Goal: Task Accomplishment & Management: Use online tool/utility

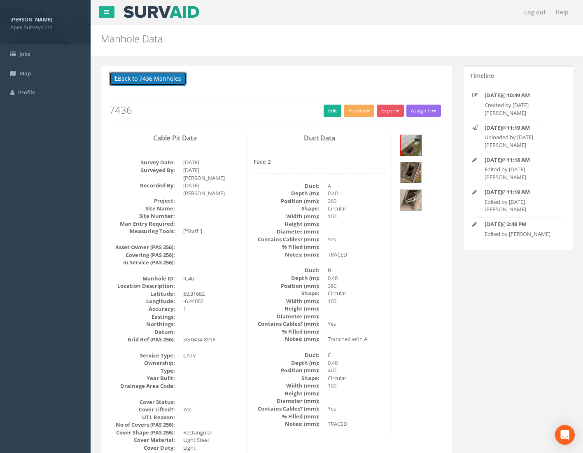
drag, startPoint x: 164, startPoint y: 76, endPoint x: 166, endPoint y: 81, distance: 5.2
click at [164, 76] on button "Back to 7436 Manholes" at bounding box center [147, 79] width 77 height 14
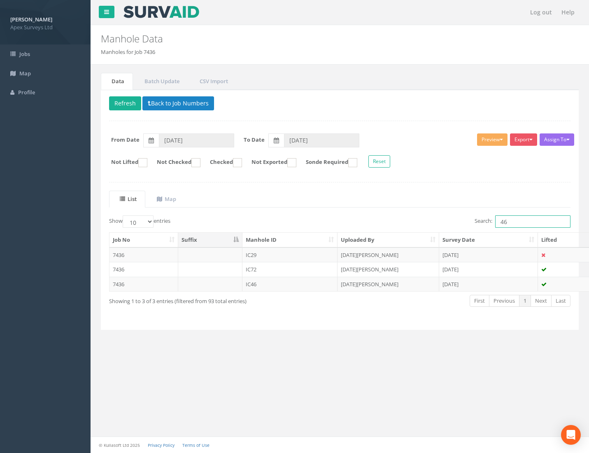
drag, startPoint x: 508, startPoint y: 221, endPoint x: 469, endPoint y: 227, distance: 39.6
click at [475, 228] on div "Search: 46" at bounding box center [458, 222] width 225 height 14
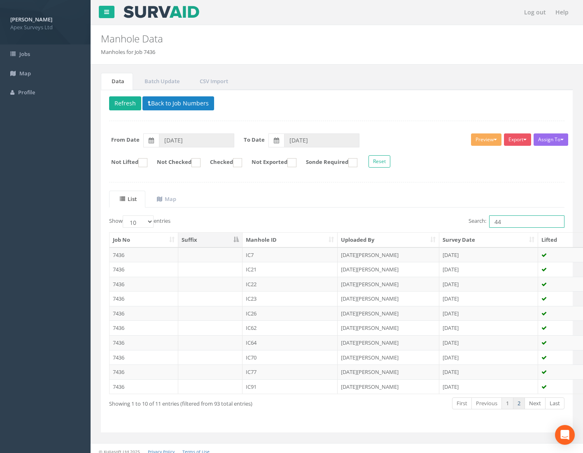
type input "44"
click at [522, 407] on link "2" at bounding box center [519, 403] width 12 height 12
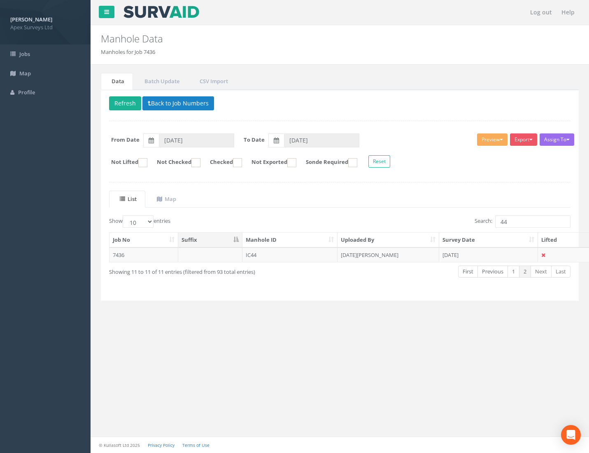
click at [119, 254] on td "7436" at bounding box center [144, 254] width 69 height 15
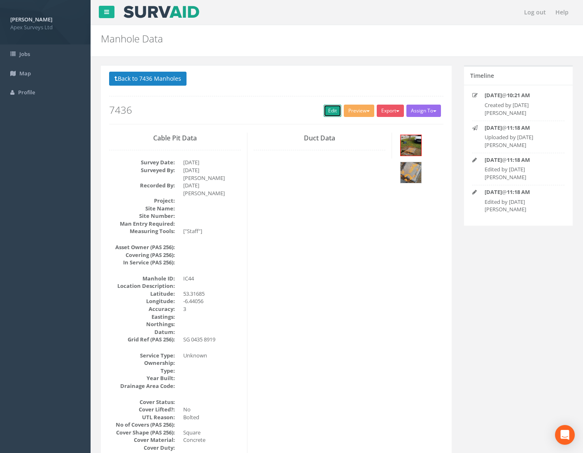
click at [329, 108] on link "Edit" at bounding box center [333, 111] width 18 height 12
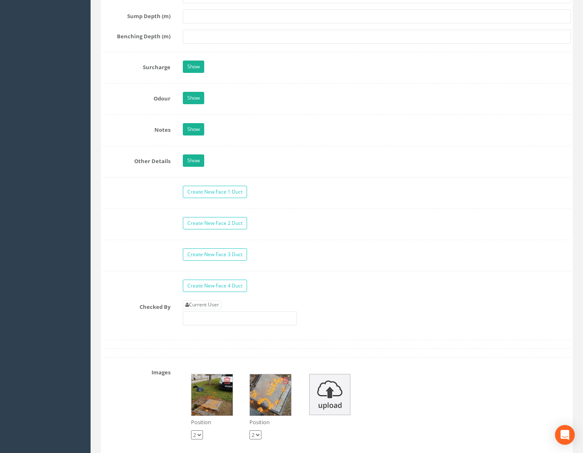
scroll to position [1276, 0]
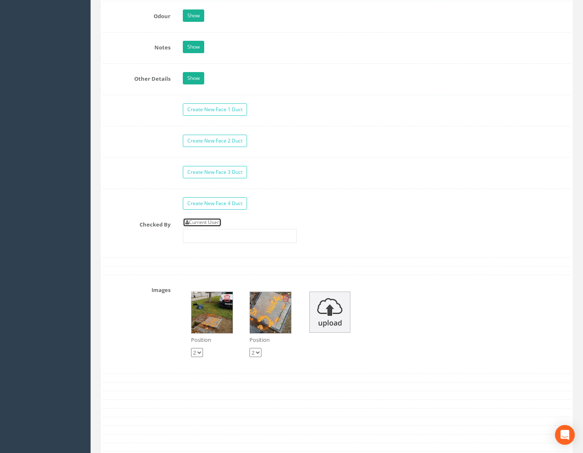
click at [200, 224] on link "Current User" at bounding box center [202, 222] width 39 height 9
type input "[PERSON_NAME]"
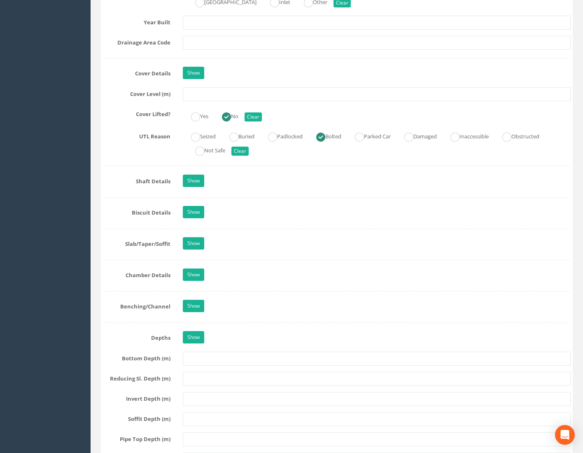
scroll to position [659, 0]
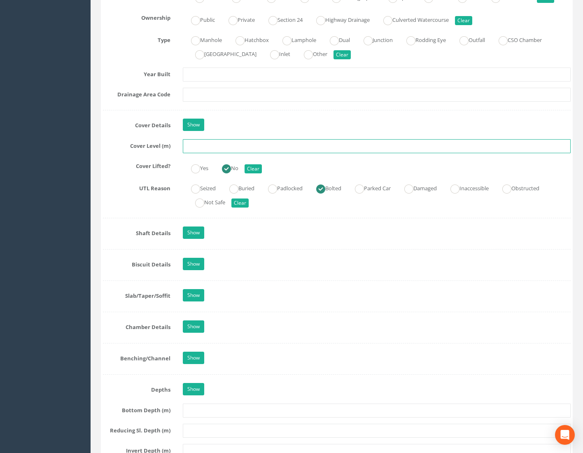
click at [196, 147] on input "text" at bounding box center [377, 146] width 388 height 14
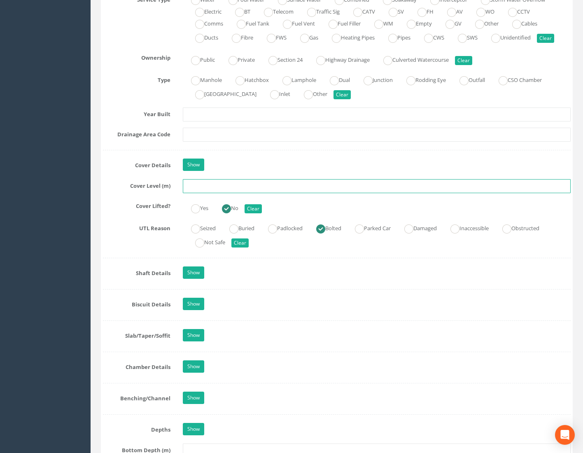
scroll to position [618, 0]
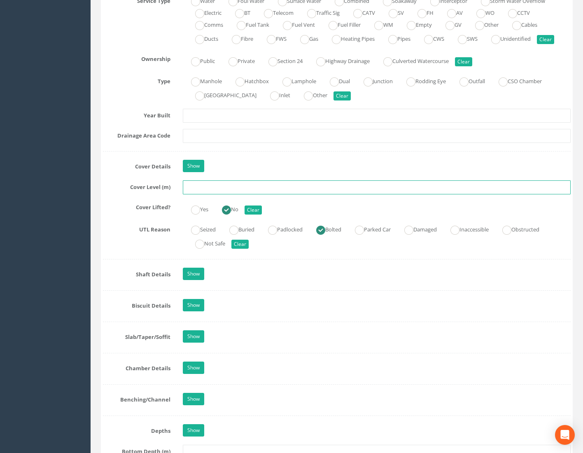
click at [198, 187] on input "text" at bounding box center [377, 187] width 388 height 14
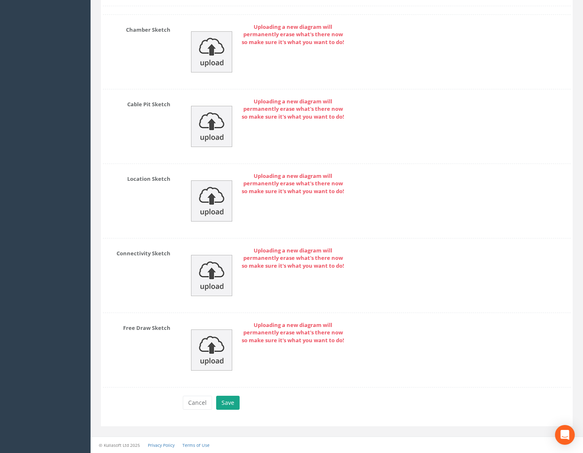
type input "75.11"
click at [223, 400] on button "Save" at bounding box center [227, 403] width 23 height 14
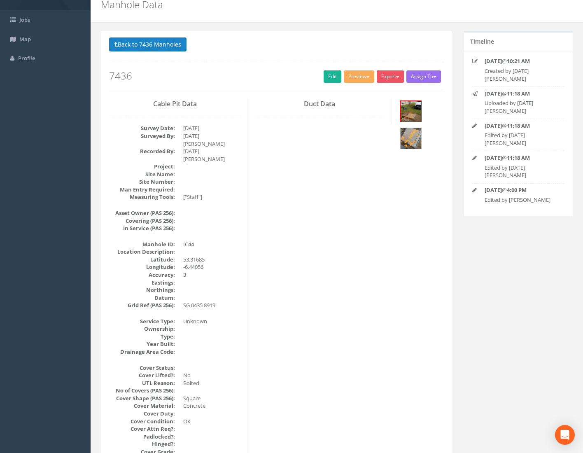
scroll to position [0, 0]
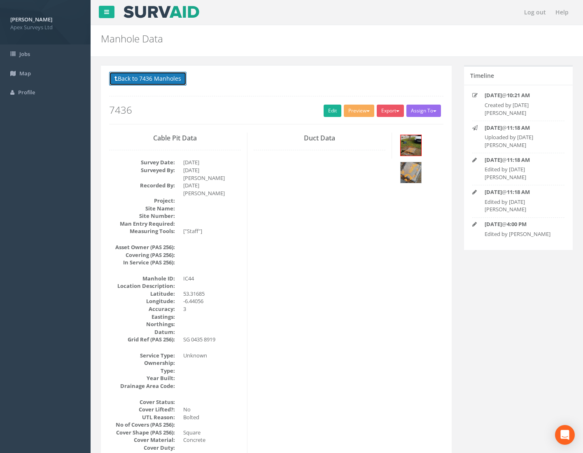
click at [127, 77] on button "Back to 7436 Manholes" at bounding box center [147, 79] width 77 height 14
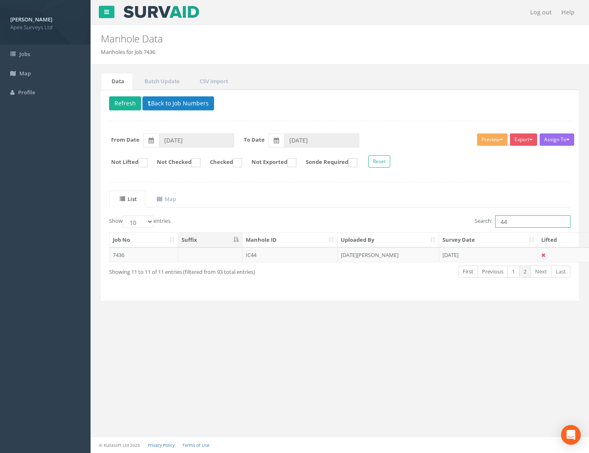
drag, startPoint x: 500, startPoint y: 223, endPoint x: 417, endPoint y: 221, distance: 83.2
click at [419, 221] on div "Search: 44" at bounding box center [458, 222] width 225 height 14
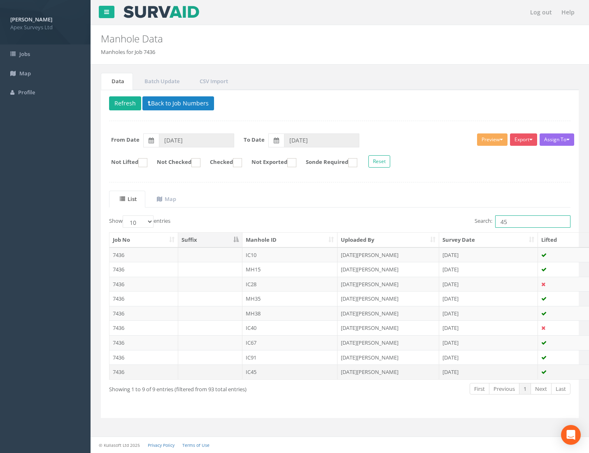
type input "45"
click at [119, 373] on td "7436" at bounding box center [144, 371] width 69 height 15
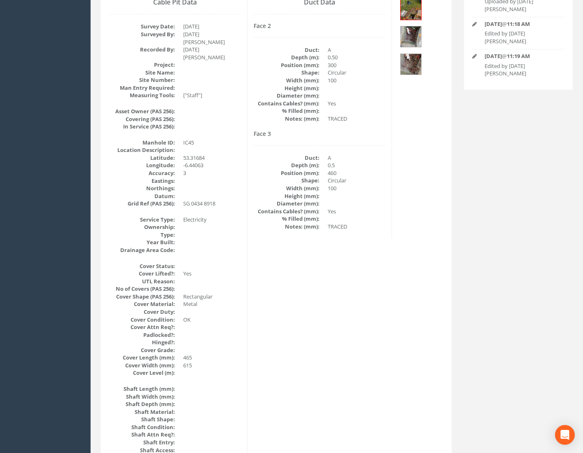
scroll to position [76, 0]
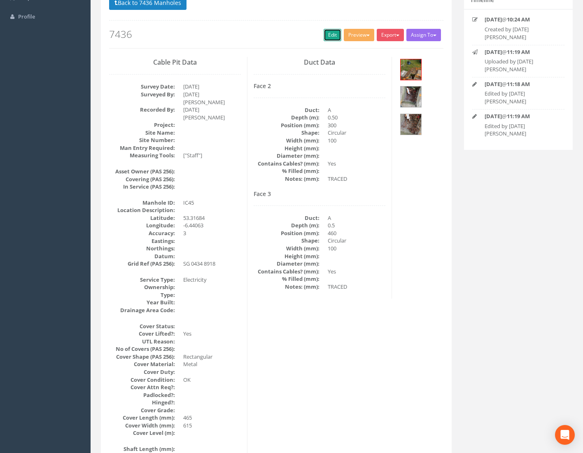
click at [324, 35] on link "Edit" at bounding box center [333, 35] width 18 height 12
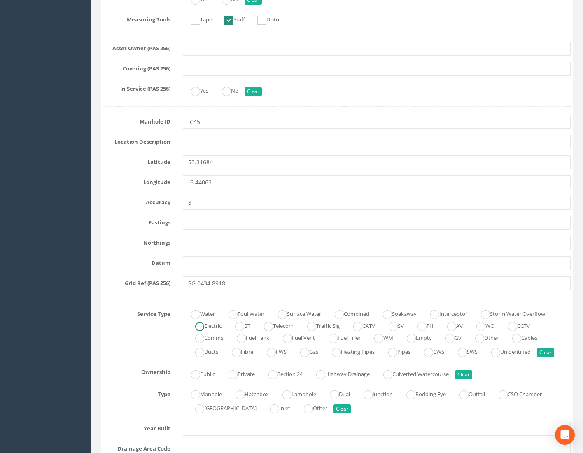
scroll to position [487, 0]
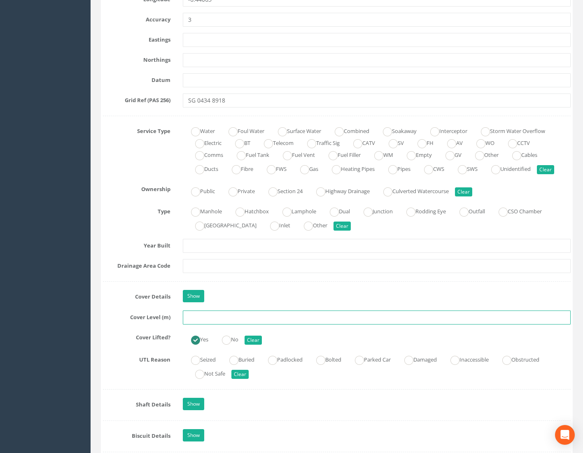
click at [193, 318] on input "text" at bounding box center [377, 317] width 388 height 14
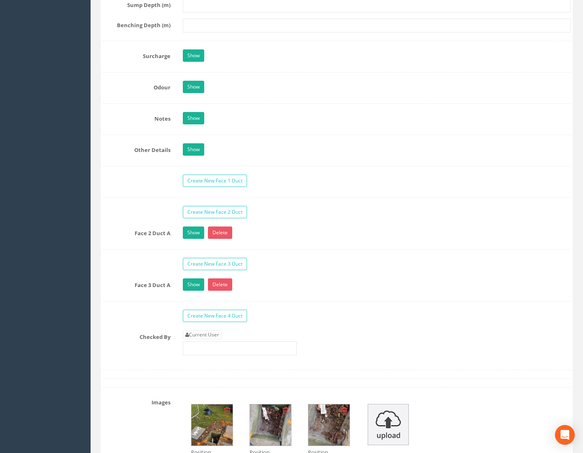
scroll to position [1311, 0]
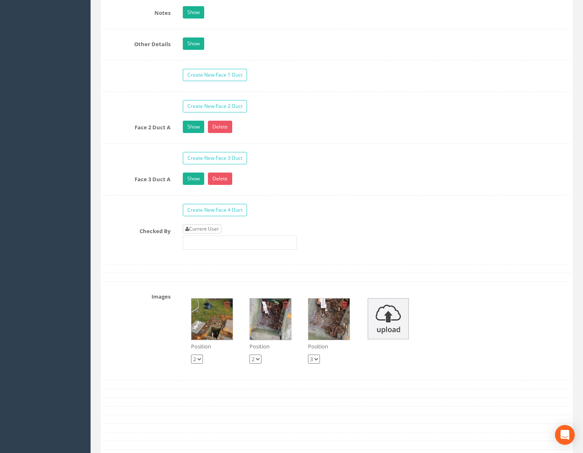
type input "75.04"
click at [207, 233] on link "Current User" at bounding box center [202, 228] width 39 height 9
type input "[PERSON_NAME]"
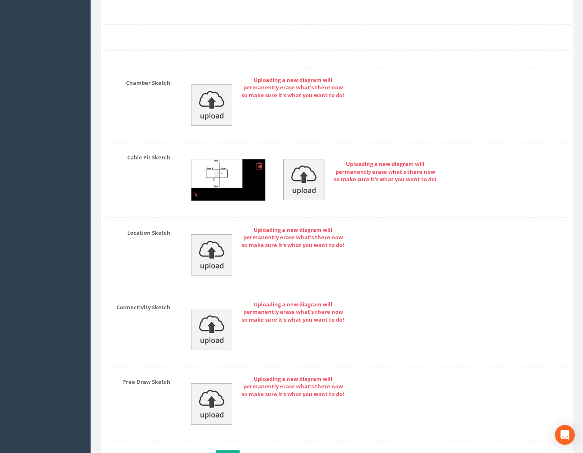
scroll to position [1790, 0]
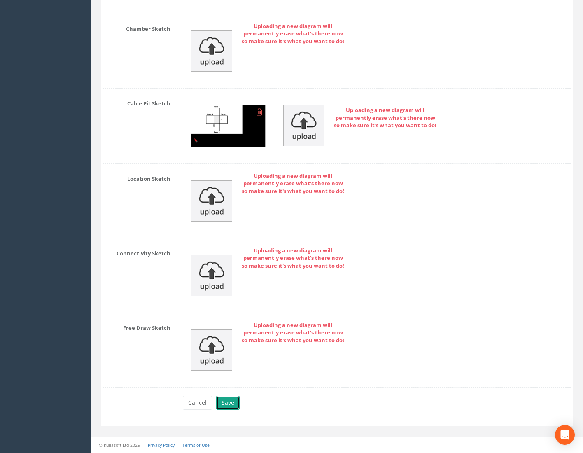
click at [228, 405] on button "Save" at bounding box center [227, 403] width 23 height 14
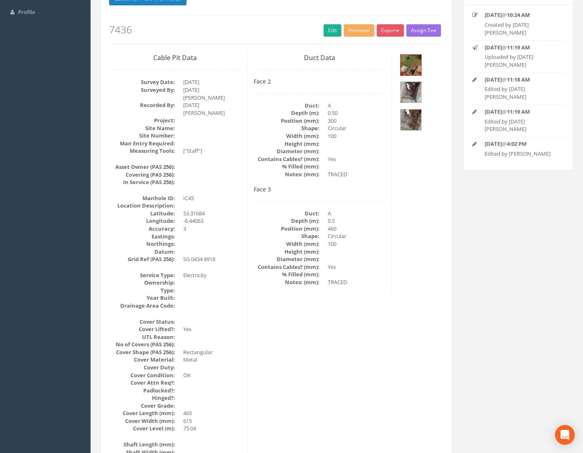
scroll to position [35, 0]
